Goal: Obtain resource: Download file/media

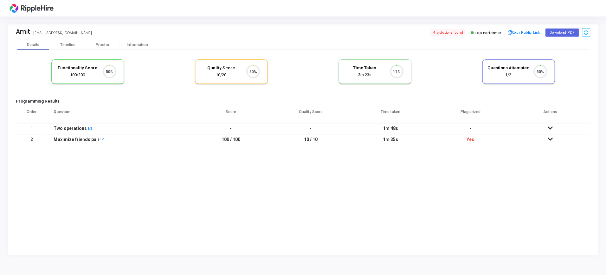
scroll to position [13, 16]
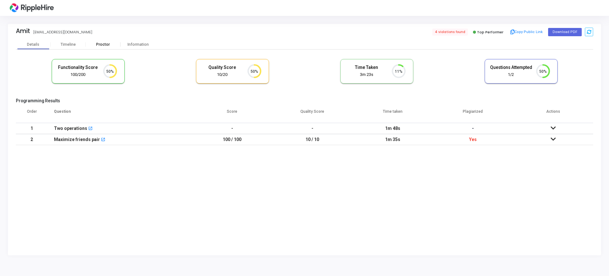
click at [104, 45] on div "Proctor" at bounding box center [103, 44] width 35 height 5
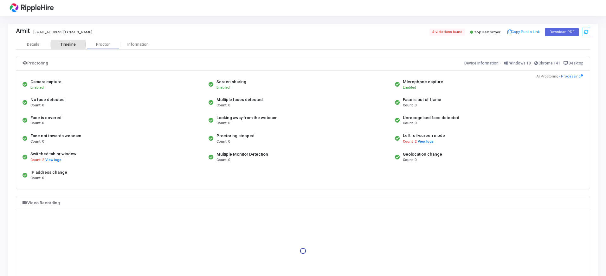
click at [64, 46] on div "Timeline" at bounding box center [68, 44] width 15 height 5
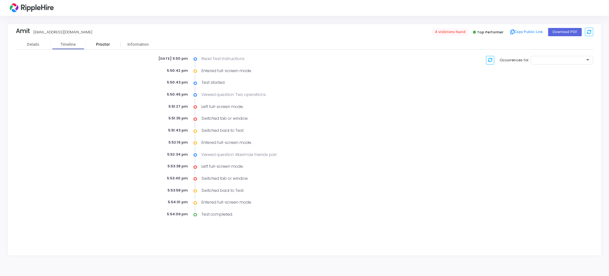
click at [109, 41] on div "Proctor" at bounding box center [103, 45] width 35 height 10
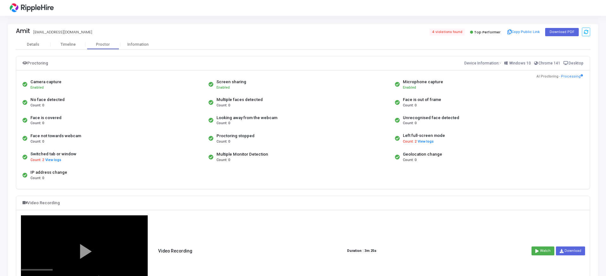
drag, startPoint x: 402, startPoint y: 100, endPoint x: 447, endPoint y: 98, distance: 44.4
click at [447, 98] on div "Face is out of frame Count: 0" at bounding box center [486, 102] width 186 height 18
click at [473, 97] on div "Face is out of frame Count: 0" at bounding box center [486, 102] width 186 height 18
click at [133, 228] on div at bounding box center [84, 250] width 126 height 71
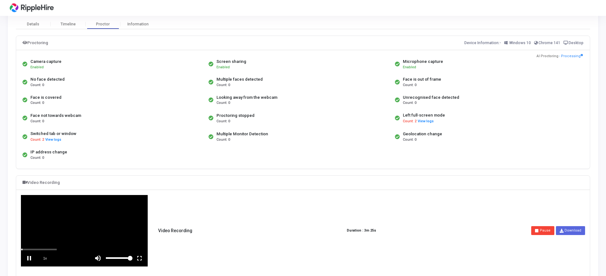
scroll to position [40, 0]
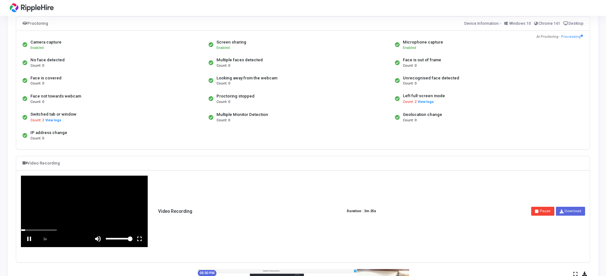
click at [139, 240] on vg-fullscreen at bounding box center [140, 239] width 16 height 16
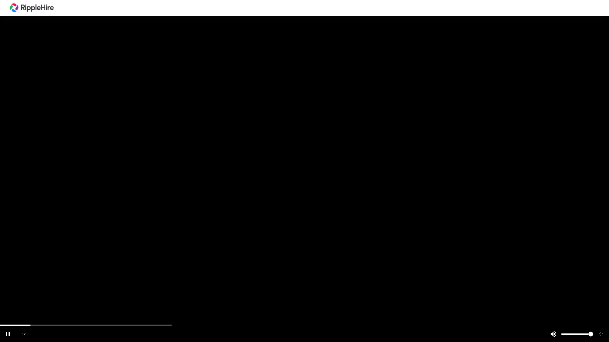
drag, startPoint x: 24, startPoint y: 325, endPoint x: 0, endPoint y: 326, distance: 23.8
click at [0, 275] on vg-player "1x" at bounding box center [304, 171] width 609 height 342
click at [4, 275] on div at bounding box center [304, 171] width 609 height 342
click at [8, 275] on vg-play-pause at bounding box center [8, 335] width 16 height 16
drag, startPoint x: 33, startPoint y: 326, endPoint x: 0, endPoint y: 325, distance: 33.3
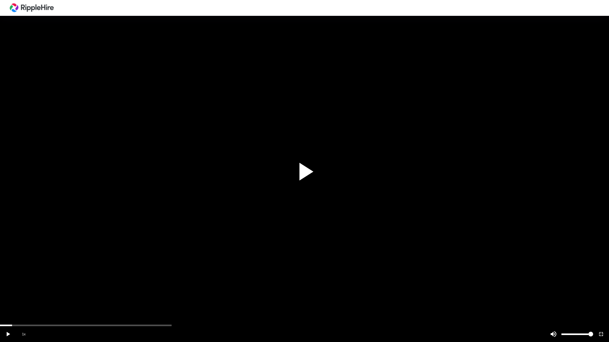
click at [0, 275] on vg-player "1x" at bounding box center [304, 171] width 609 height 342
drag, startPoint x: 91, startPoint y: 324, endPoint x: 119, endPoint y: 324, distance: 27.9
click at [119, 275] on div at bounding box center [304, 171] width 609 height 342
click at [122, 275] on div "scrub bar" at bounding box center [288, 335] width 469 height 16
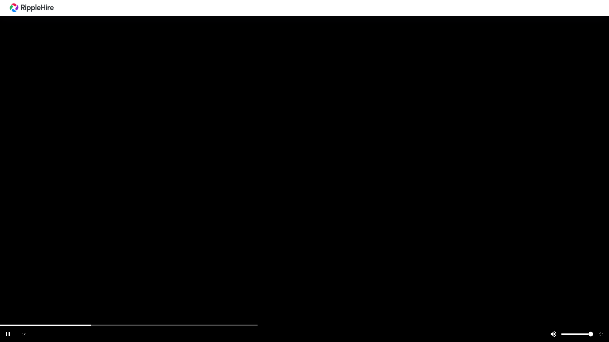
click at [131, 275] on div at bounding box center [304, 171] width 609 height 342
click at [144, 275] on div "scrub bar" at bounding box center [288, 335] width 469 height 16
click at [152, 275] on div "scrub bar" at bounding box center [288, 335] width 469 height 16
click at [156, 275] on div "scrub bar" at bounding box center [304, 326] width 609 height 2
click at [171, 275] on div "scrub bar" at bounding box center [304, 326] width 609 height 2
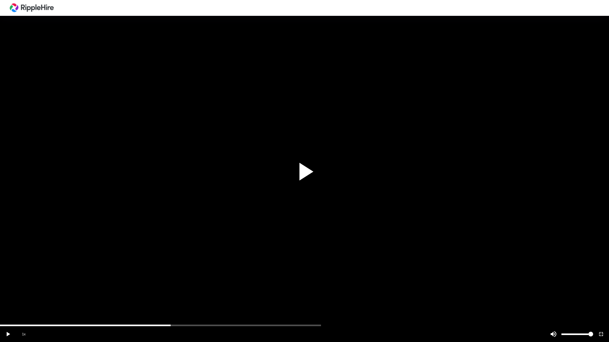
click at [179, 275] on div at bounding box center [304, 171] width 609 height 342
click at [189, 275] on div "scrub bar" at bounding box center [288, 335] width 469 height 16
click at [208, 275] on div "scrub bar" at bounding box center [288, 335] width 469 height 16
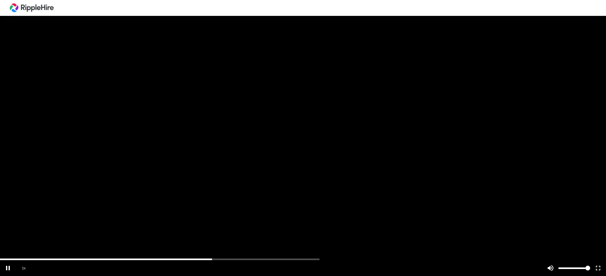
scroll to position [79, 0]
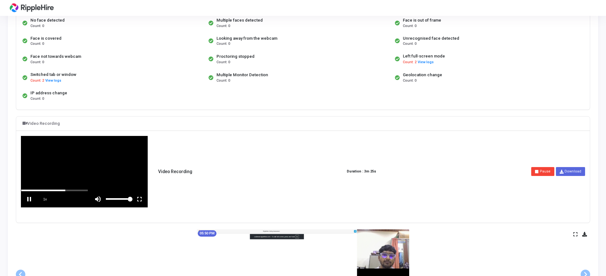
click at [26, 196] on vg-play-pause at bounding box center [29, 199] width 16 height 16
click at [46, 80] on button "View logs" at bounding box center [53, 81] width 16 height 6
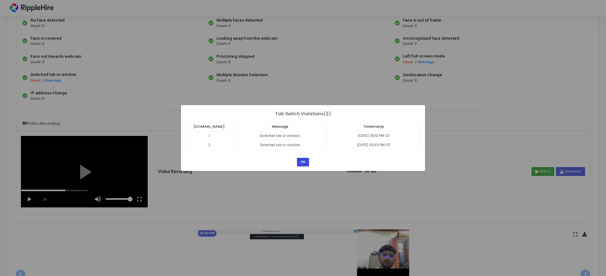
click at [302, 164] on button "OK" at bounding box center [303, 162] width 12 height 9
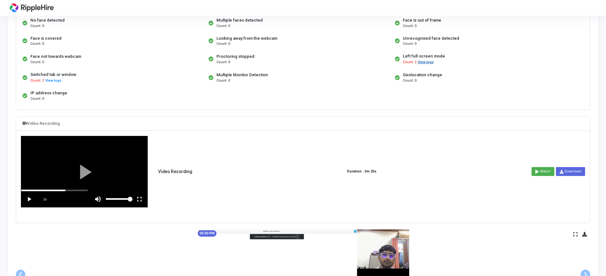
click at [423, 60] on button "View logs" at bounding box center [426, 62] width 16 height 6
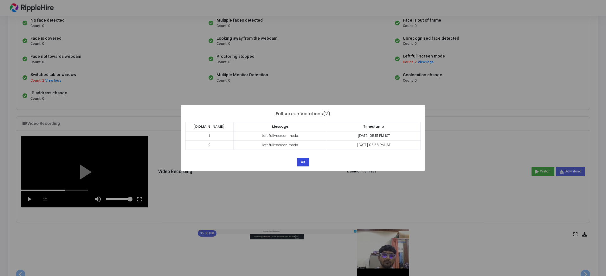
click at [301, 158] on button "OK" at bounding box center [303, 162] width 12 height 9
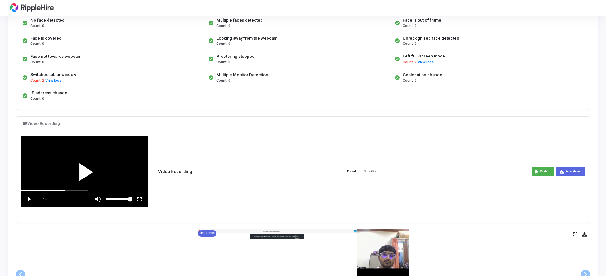
click at [80, 172] on div at bounding box center [84, 171] width 126 height 71
click at [140, 200] on vg-fullscreen at bounding box center [140, 199] width 16 height 16
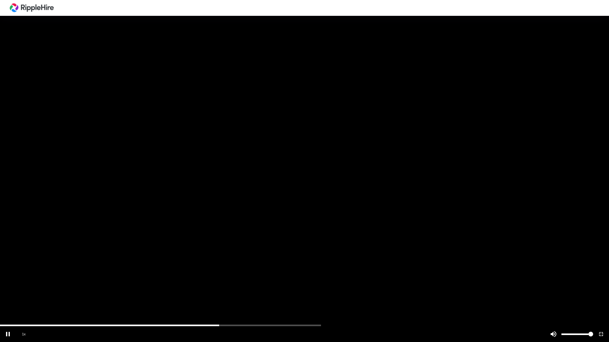
click at [200, 275] on div "scrub bar" at bounding box center [304, 326] width 609 height 2
click at [176, 275] on div "scrub bar" at bounding box center [288, 335] width 469 height 16
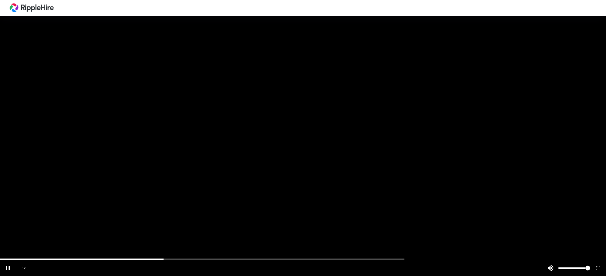
scroll to position [79, 0]
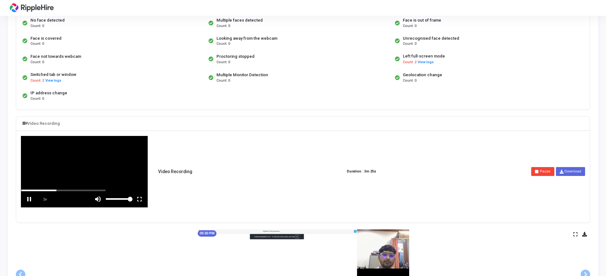
click at [140, 199] on vg-fullscreen at bounding box center [140, 199] width 16 height 16
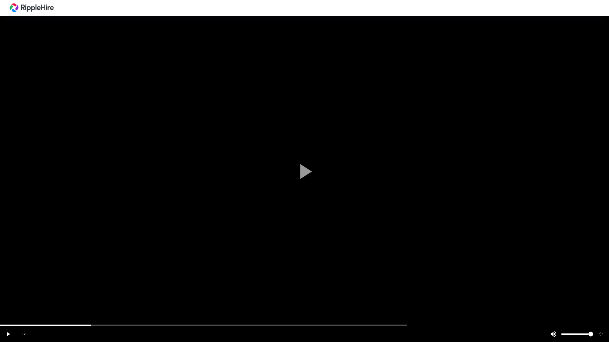
click at [94, 275] on div "scrub bar" at bounding box center [304, 326] width 609 height 2
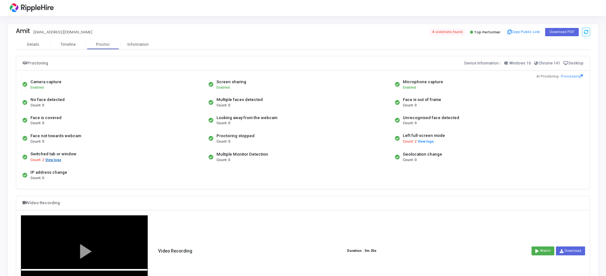
click at [52, 160] on button "View logs" at bounding box center [53, 160] width 16 height 6
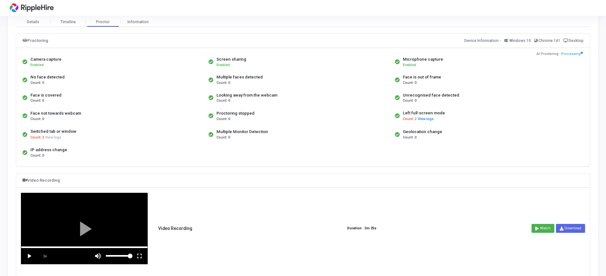
scroll to position [79, 0]
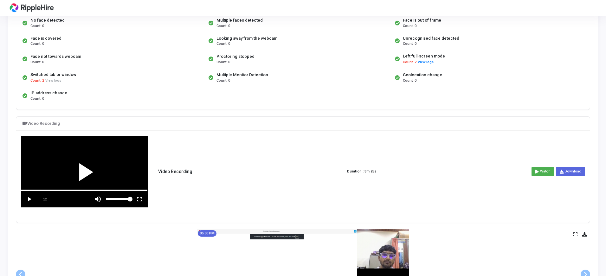
click at [82, 169] on div at bounding box center [84, 171] width 126 height 71
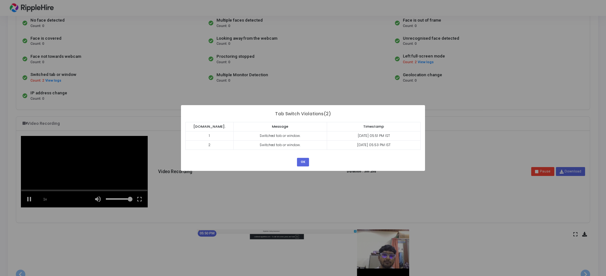
click at [140, 197] on div "? ! i × Tab Switch Violations(2) [DOMAIN_NAME]. Message Timestamp 1 Switched ta…" at bounding box center [303, 138] width 606 height 276
click at [299, 162] on button "OK" at bounding box center [303, 162] width 12 height 9
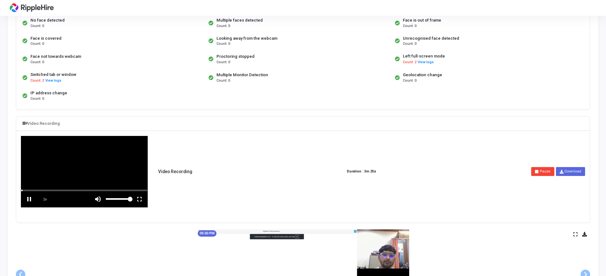
click at [144, 199] on vg-fullscreen at bounding box center [140, 199] width 16 height 16
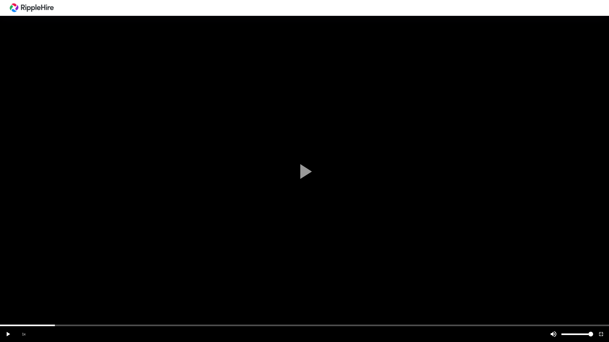
click at [56, 275] on div "scrub bar" at bounding box center [304, 326] width 609 height 2
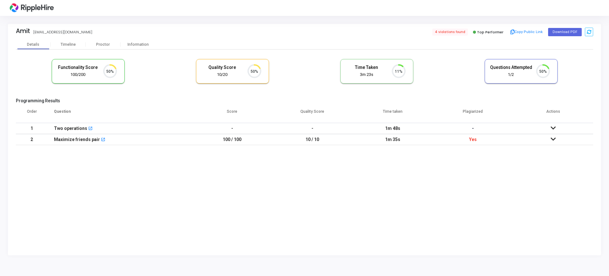
scroll to position [13, 16]
click at [69, 45] on div "Timeline" at bounding box center [68, 44] width 15 height 5
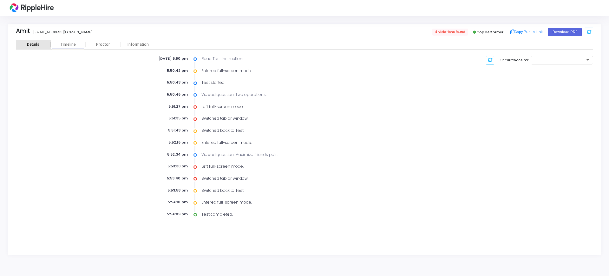
click at [40, 44] on div "Details" at bounding box center [33, 44] width 35 height 5
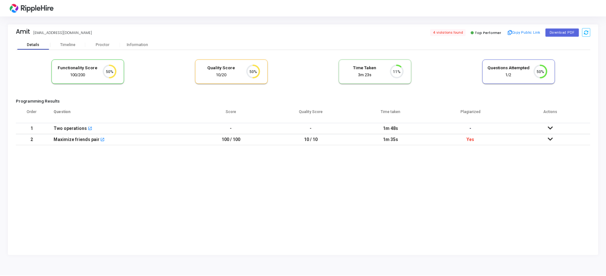
scroll to position [13, 16]
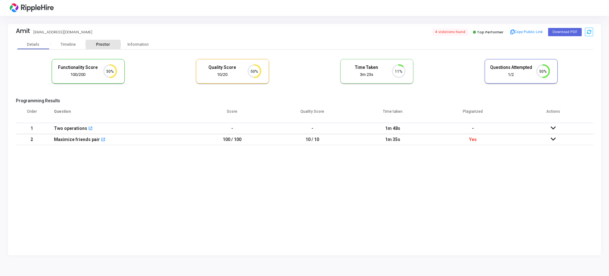
click at [103, 42] on div "Proctor" at bounding box center [103, 44] width 35 height 5
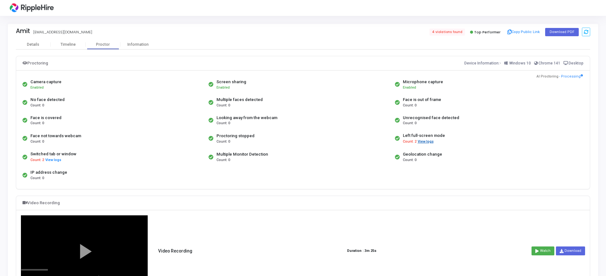
click at [422, 143] on button "View logs" at bounding box center [426, 142] width 16 height 6
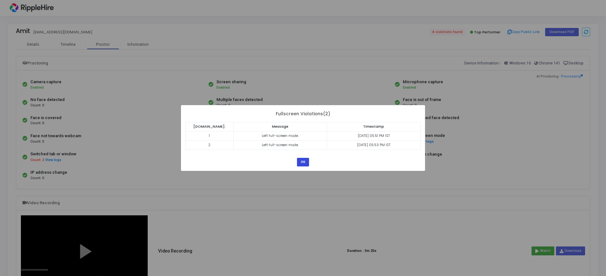
click at [304, 165] on button "OK" at bounding box center [303, 162] width 12 height 9
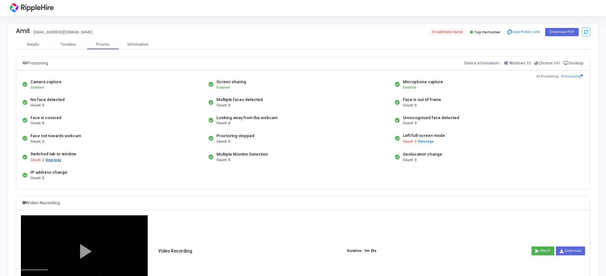
click at [49, 162] on button "View logs" at bounding box center [53, 160] width 16 height 6
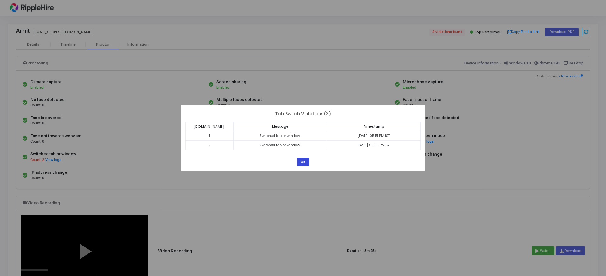
click at [298, 164] on button "OK" at bounding box center [303, 162] width 12 height 9
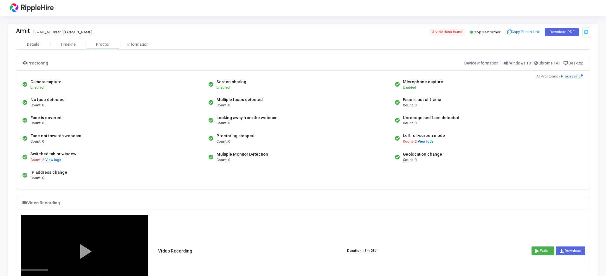
click at [137, 39] on div "Amit amitpandeyy998@yopmail.com 4 violations found Top Performer Copy Public Li…" at bounding box center [303, 32] width 575 height 16
click at [137, 47] on div "Information" at bounding box center [137, 45] width 35 height 10
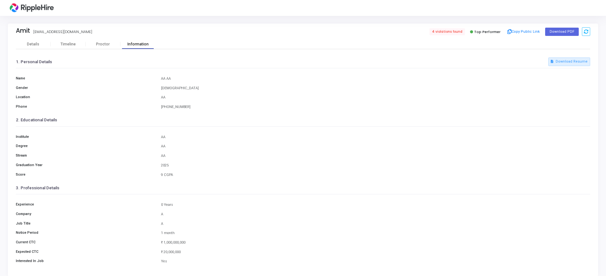
scroll to position [7, 0]
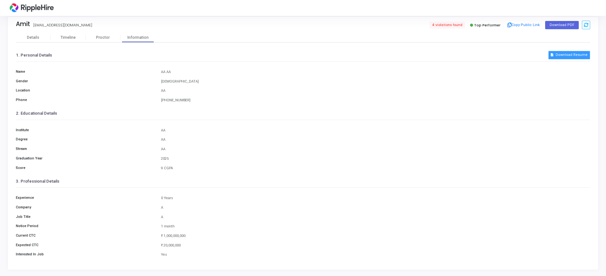
click at [570, 55] on button "Download Resume" at bounding box center [570, 55] width 42 height 8
click at [567, 53] on button "Download Resume" at bounding box center [570, 55] width 42 height 8
click at [114, 40] on div "Proctor" at bounding box center [103, 38] width 35 height 10
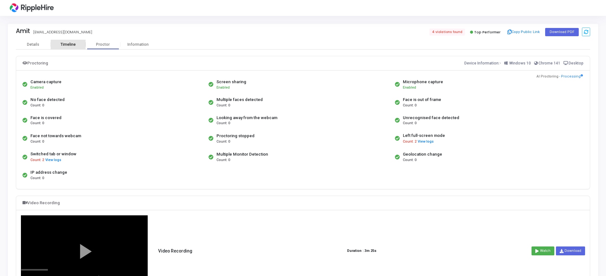
click at [72, 40] on div "Timeline" at bounding box center [68, 45] width 35 height 10
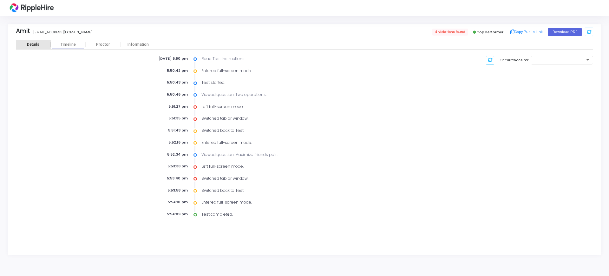
click at [40, 46] on div "Details" at bounding box center [33, 44] width 35 height 5
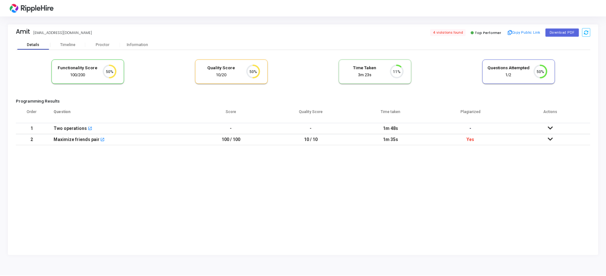
scroll to position [13, 16]
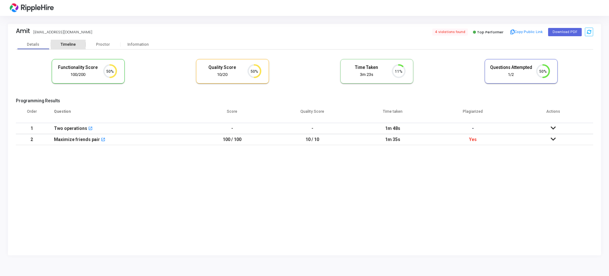
click at [73, 45] on div "Timeline" at bounding box center [68, 44] width 15 height 5
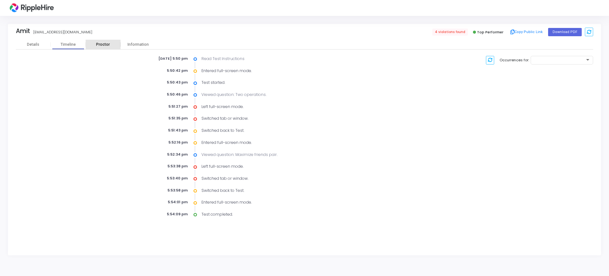
click at [104, 43] on div "Proctor" at bounding box center [103, 44] width 35 height 5
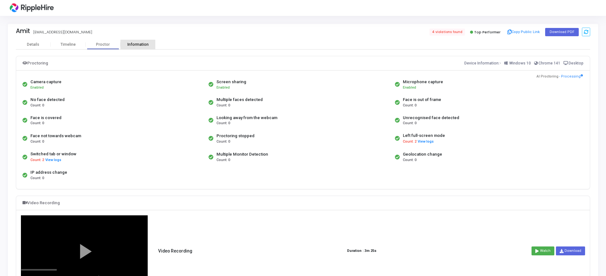
click at [143, 42] on div "Information" at bounding box center [137, 44] width 35 height 5
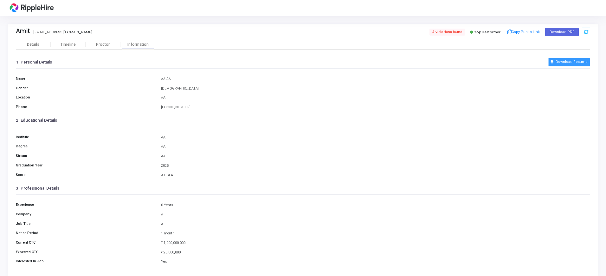
click at [576, 60] on button "Download Resume" at bounding box center [570, 62] width 42 height 8
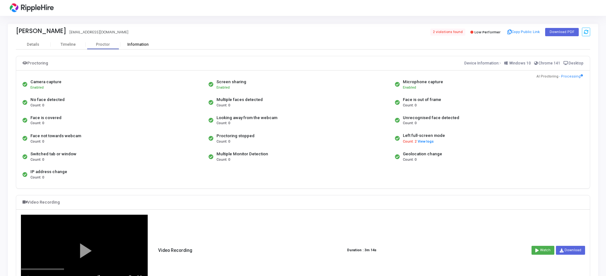
click at [143, 40] on div "Information" at bounding box center [137, 45] width 35 height 10
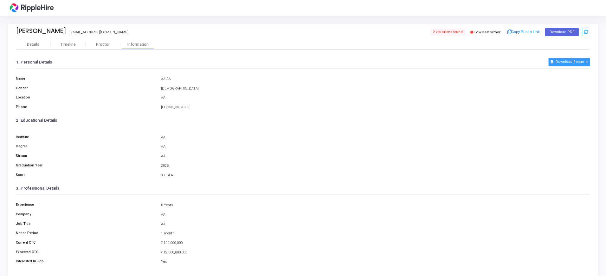
click at [575, 59] on button "Download Resume" at bounding box center [570, 62] width 42 height 8
